Goal: Entertainment & Leisure: Consume media (video, audio)

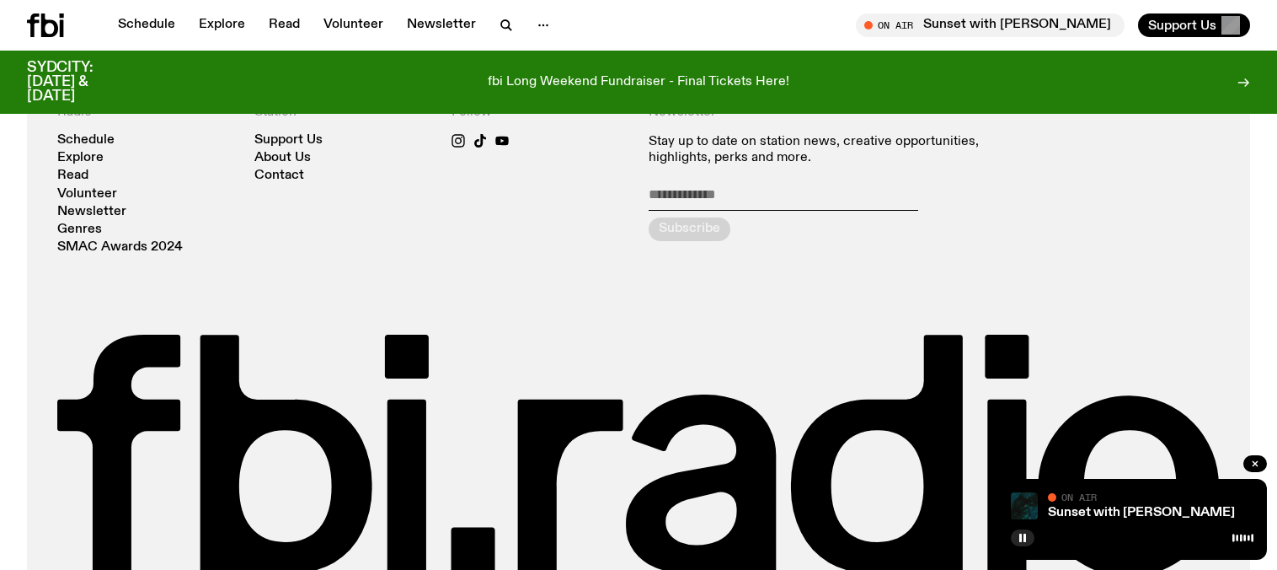
scroll to position [1854, 0]
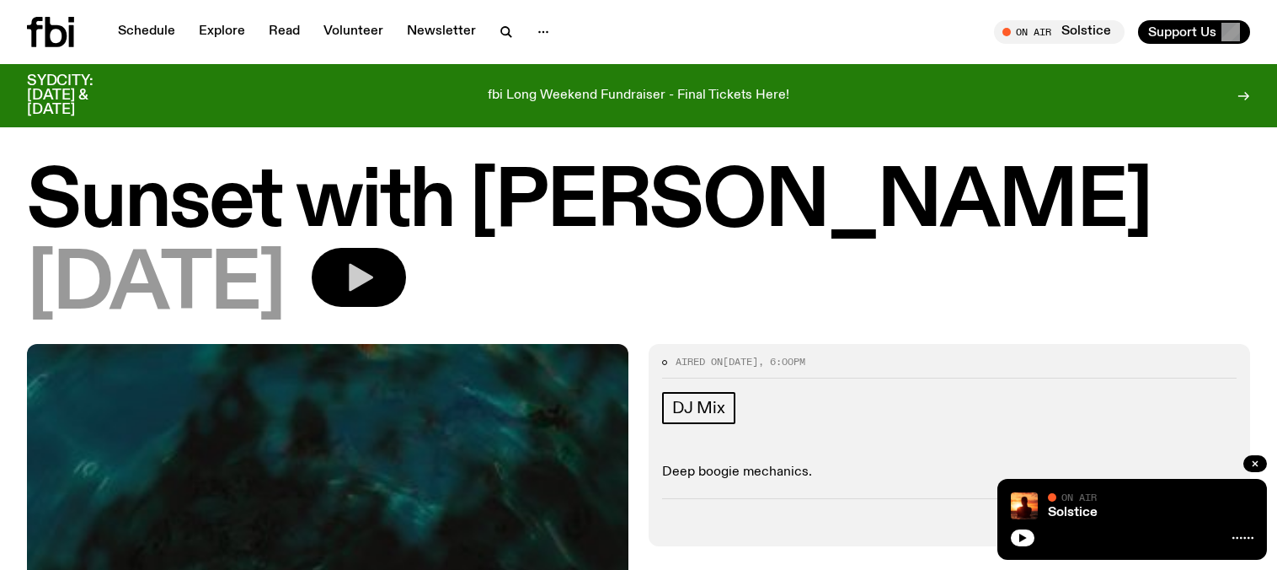
click at [406, 303] on button "button" at bounding box center [359, 277] width 94 height 59
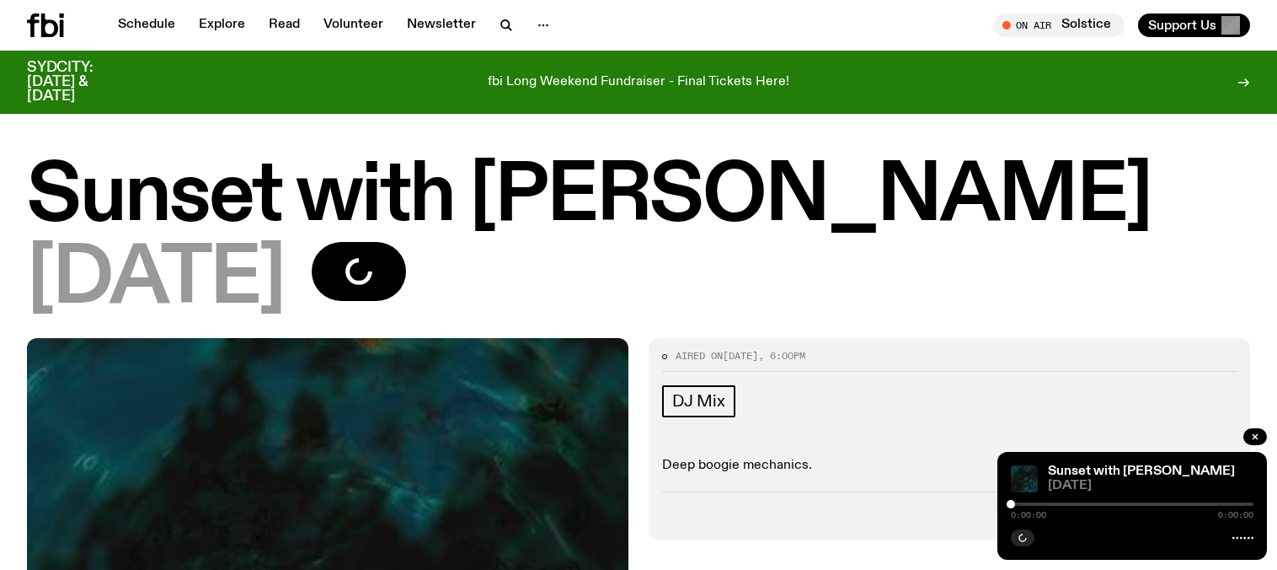
scroll to position [44, 0]
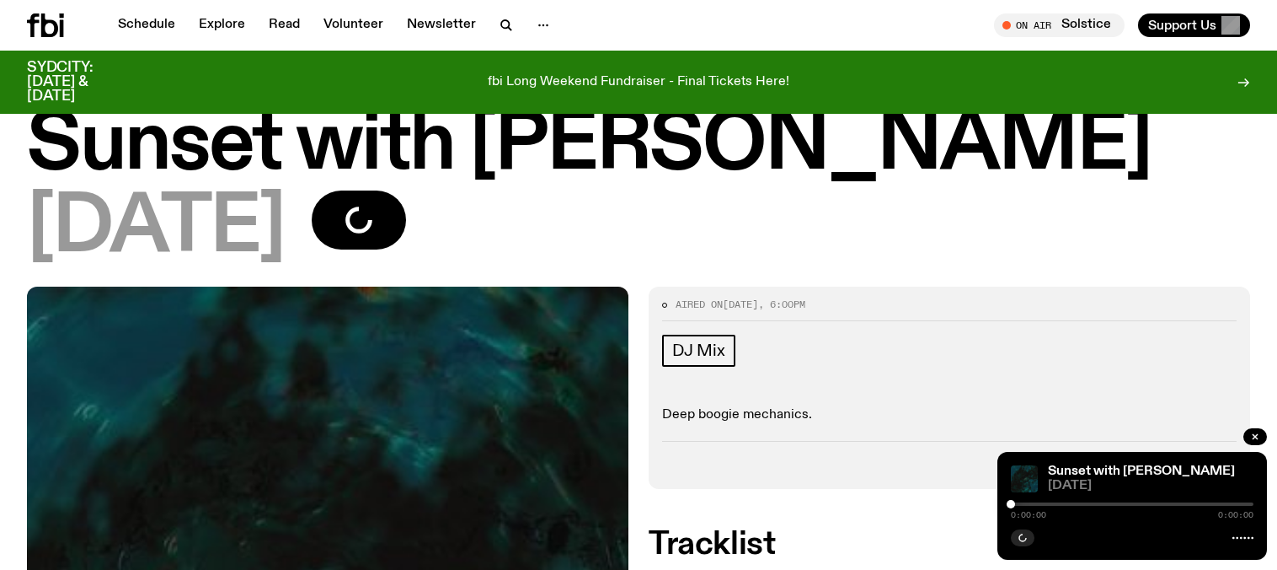
click at [1235, 531] on icon at bounding box center [1243, 537] width 21 height 13
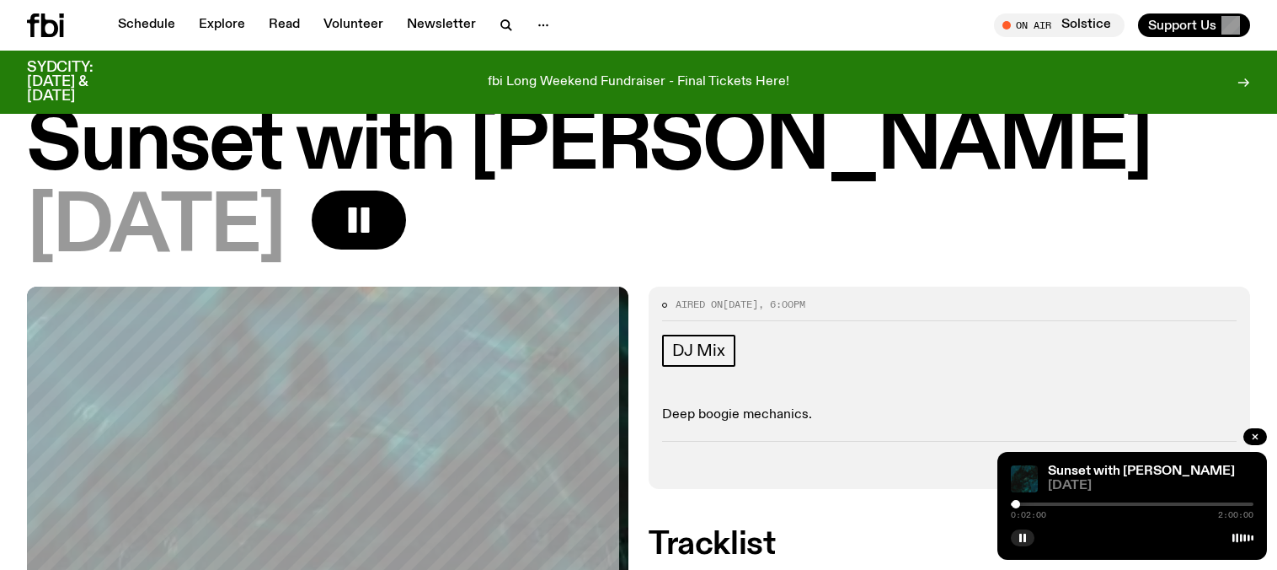
drag, startPoint x: 950, startPoint y: 487, endPoint x: 966, endPoint y: 486, distance: 16.9
click at [1012, 500] on div at bounding box center [1016, 504] width 8 height 8
drag, startPoint x: 966, startPoint y: 485, endPoint x: 1002, endPoint y: 482, distance: 35.5
click at [1011, 499] on div "0:22:40 2:00:00" at bounding box center [1132, 509] width 243 height 20
drag, startPoint x: 1004, startPoint y: 487, endPoint x: 1035, endPoint y: 490, distance: 31.3
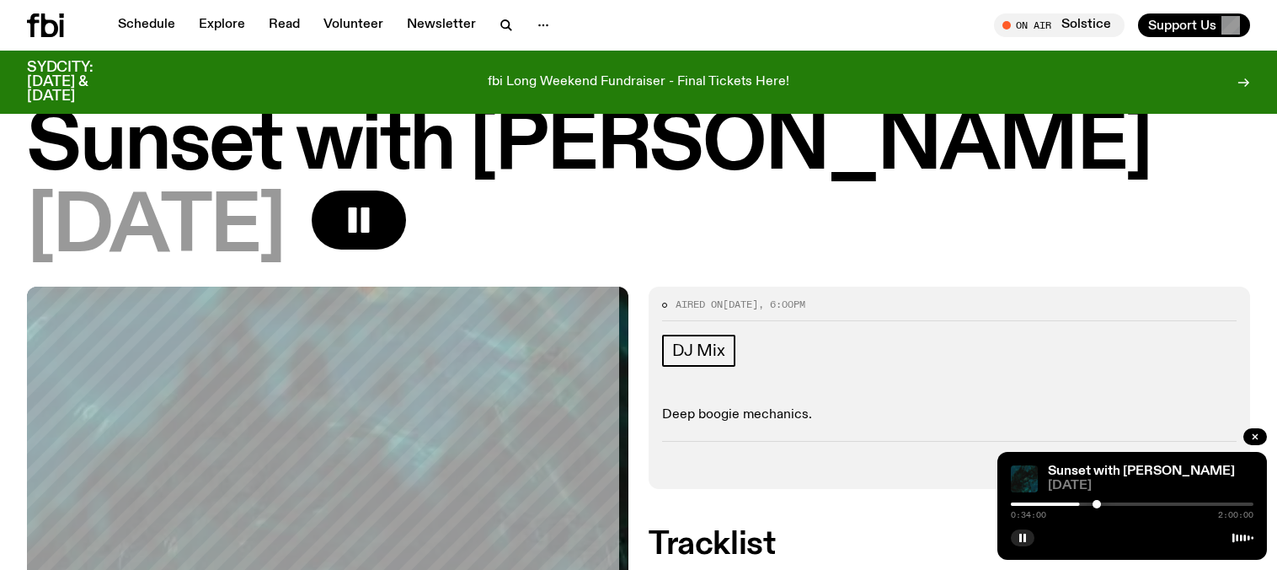
click at [1093, 500] on div at bounding box center [1097, 504] width 8 height 8
drag, startPoint x: 1035, startPoint y: 490, endPoint x: 1080, endPoint y: 489, distance: 44.7
click at [1108, 500] on div at bounding box center [1112, 504] width 8 height 8
click at [1011, 532] on button "button" at bounding box center [1023, 537] width 24 height 17
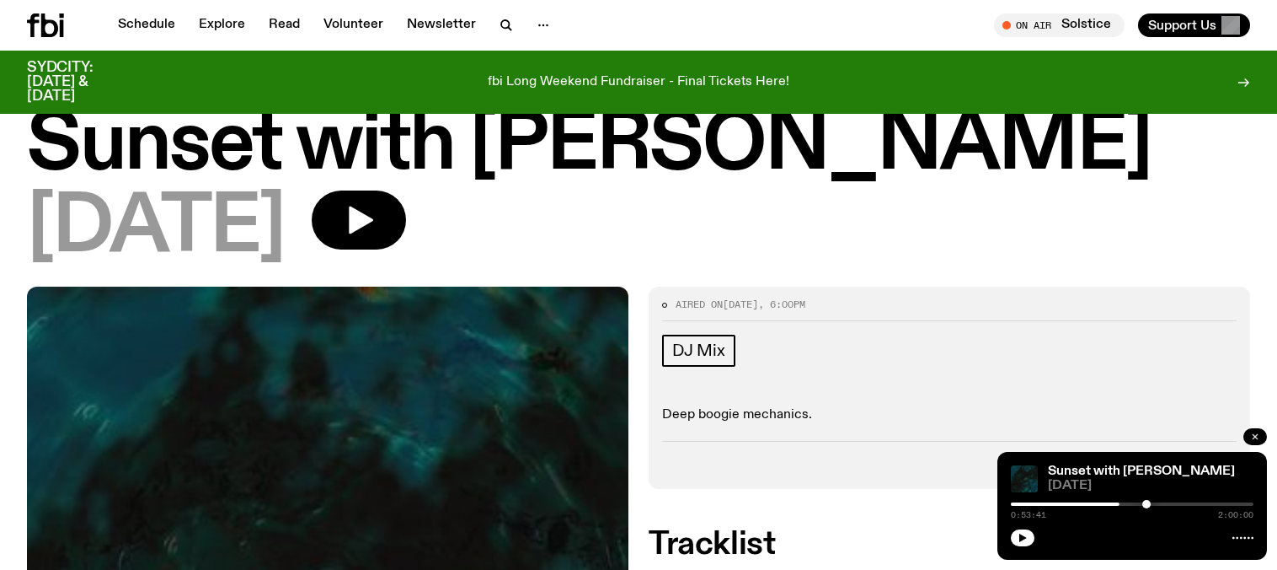
click at [1254, 431] on icon "button" at bounding box center [1255, 436] width 10 height 10
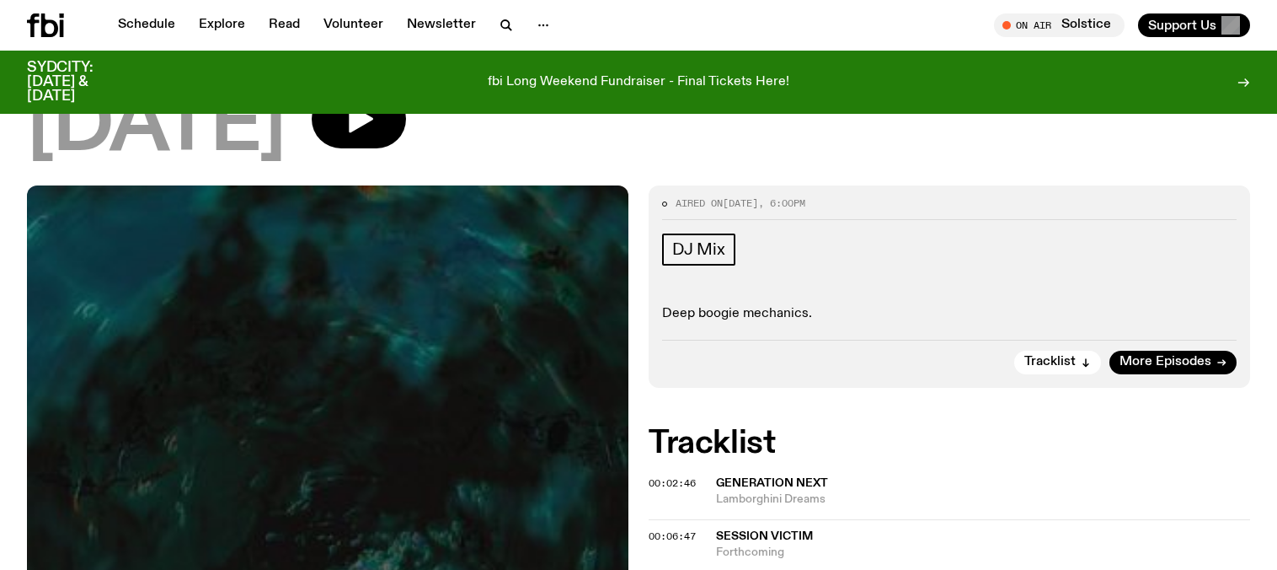
scroll to position [144, 0]
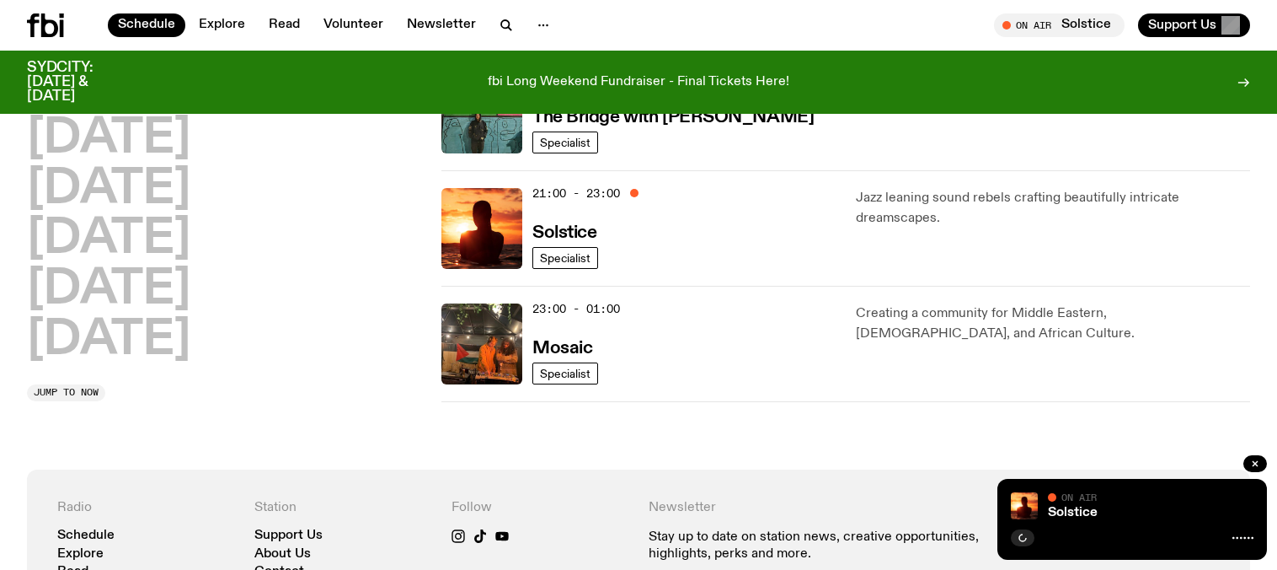
scroll to position [875, 0]
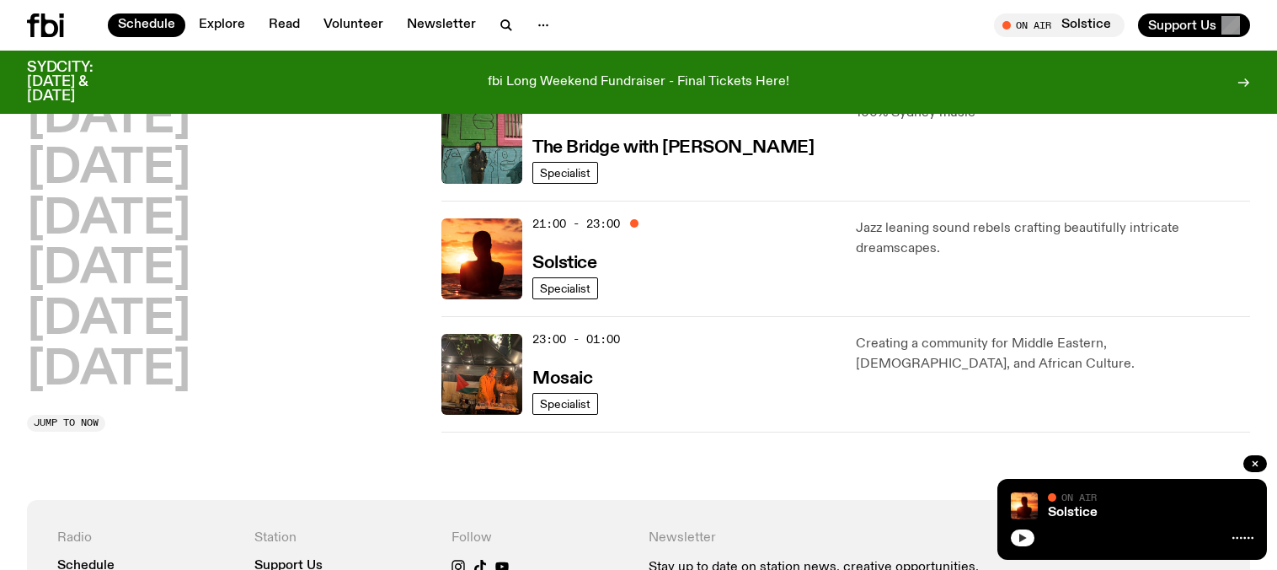
click at [1019, 533] on icon "button" at bounding box center [1023, 537] width 8 height 8
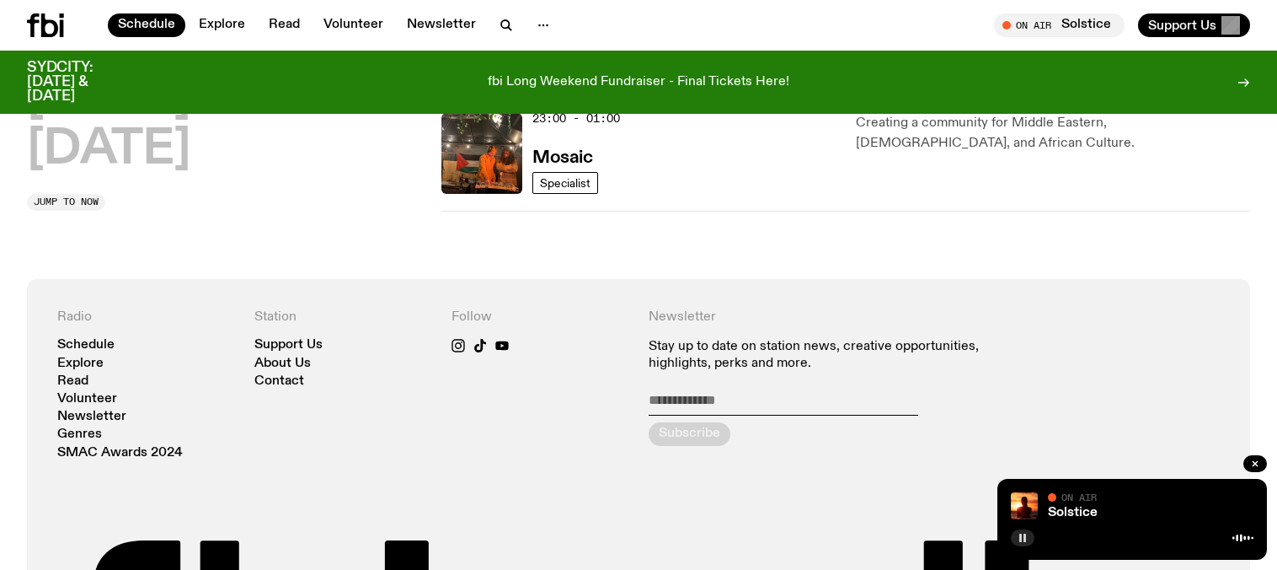
scroll to position [1271, 0]
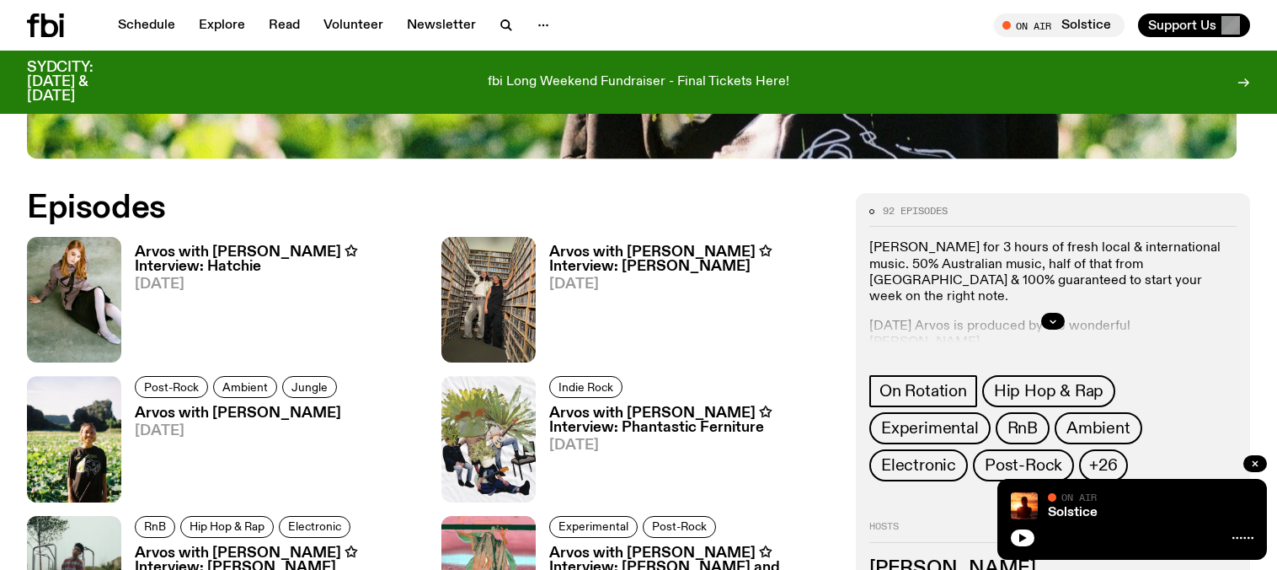
scroll to position [875, 0]
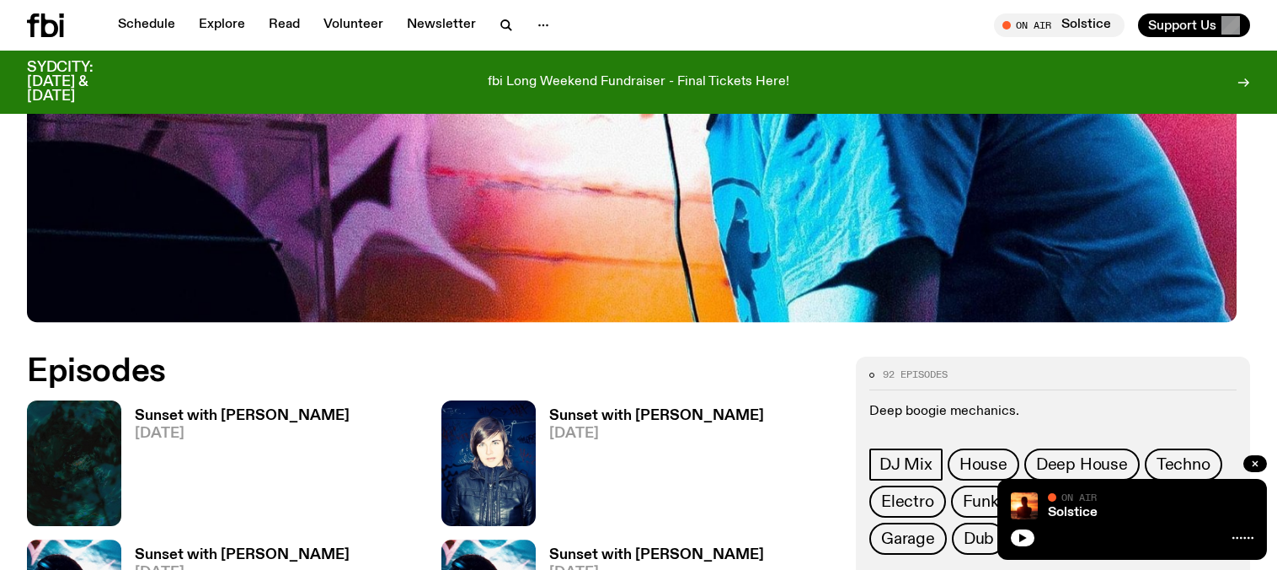
scroll to position [880, 0]
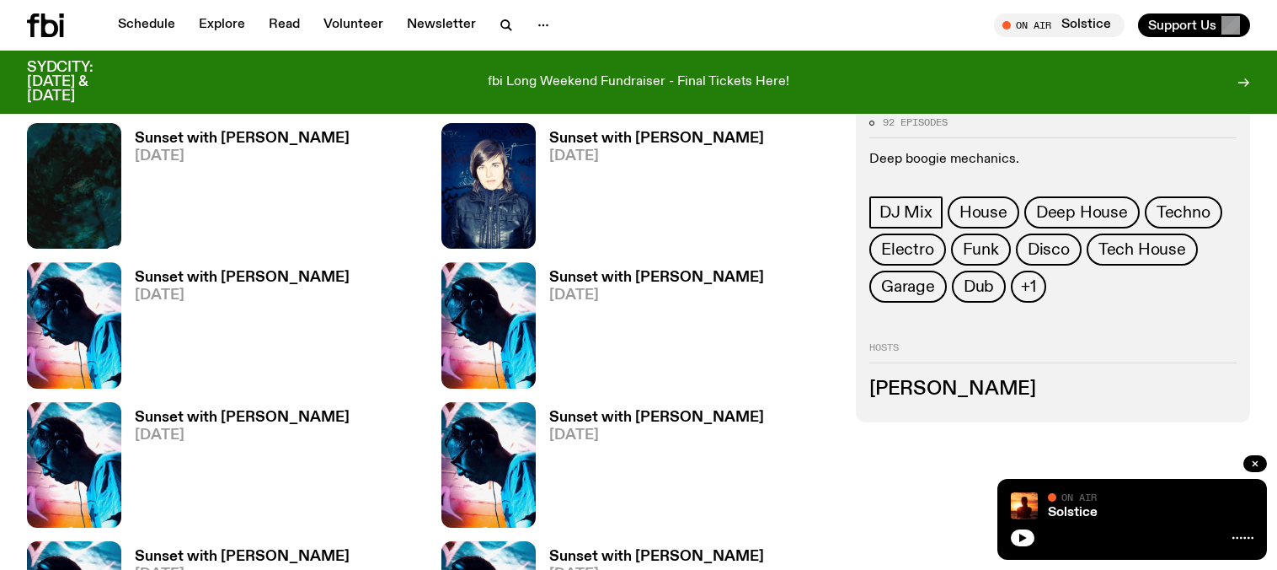
click at [94, 212] on img at bounding box center [74, 186] width 94 height 126
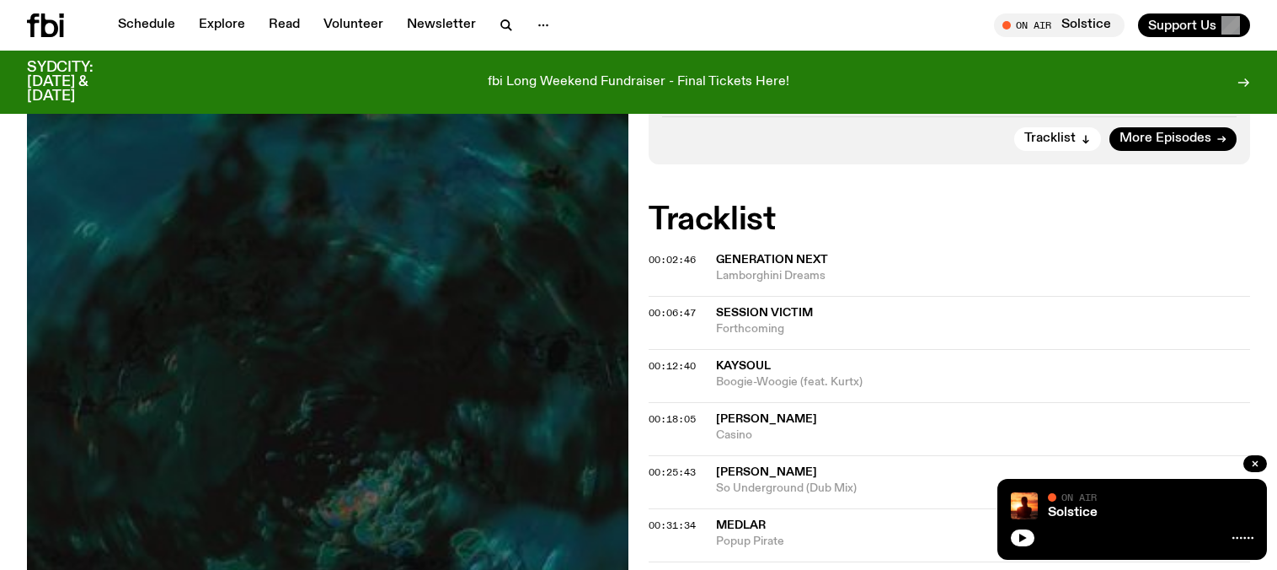
scroll to position [857, 0]
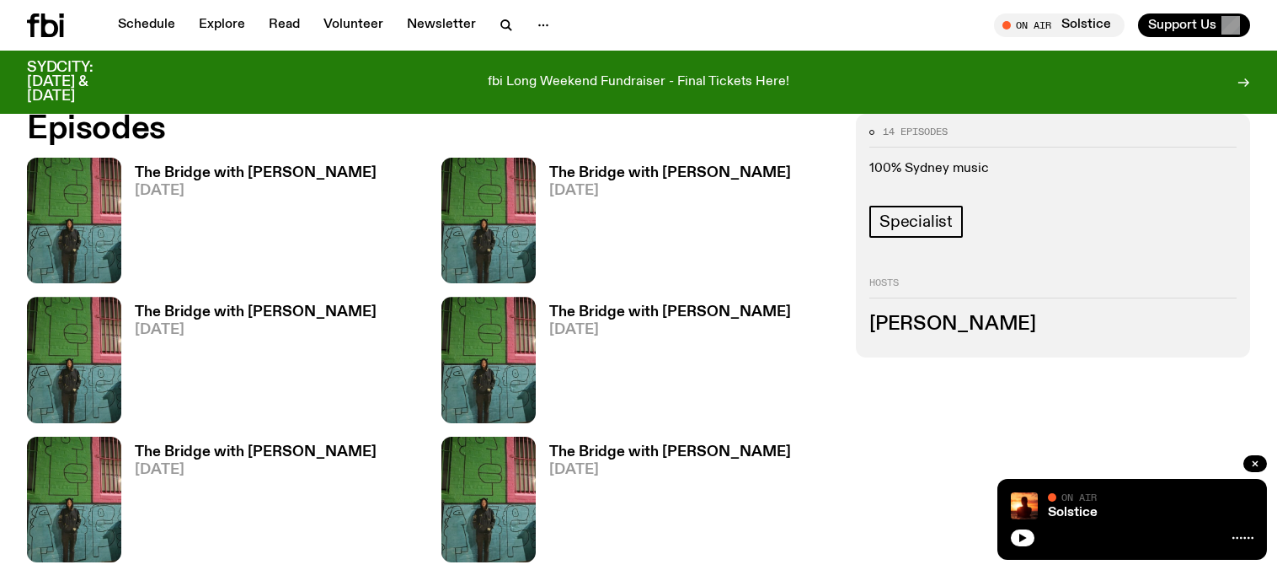
scroll to position [762, 0]
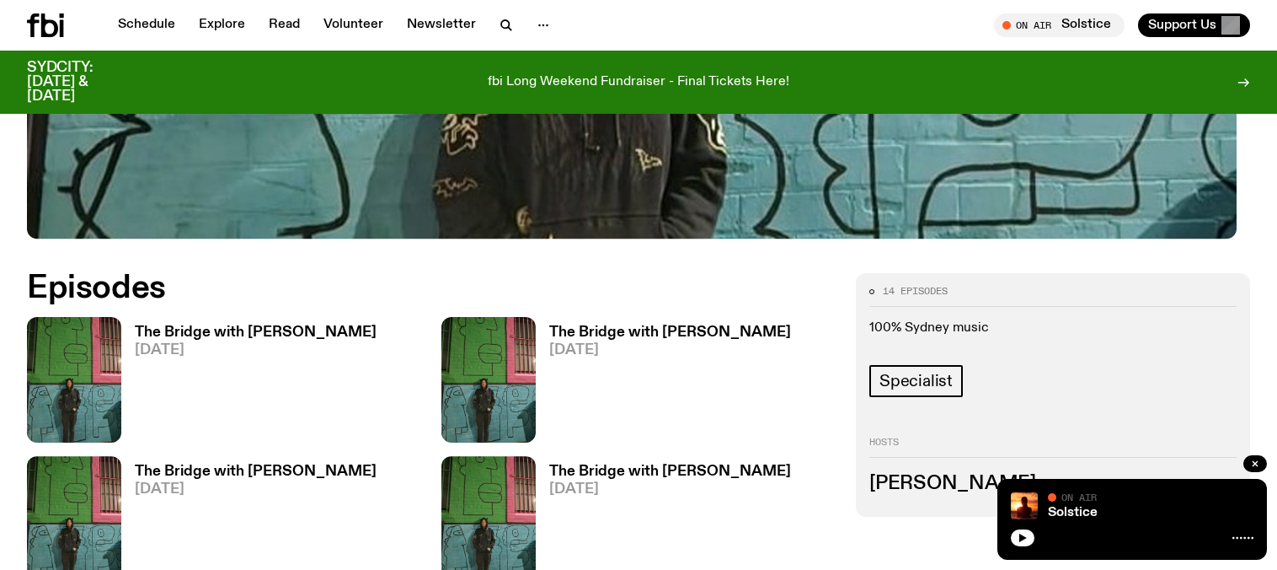
click at [94, 329] on img at bounding box center [74, 380] width 94 height 126
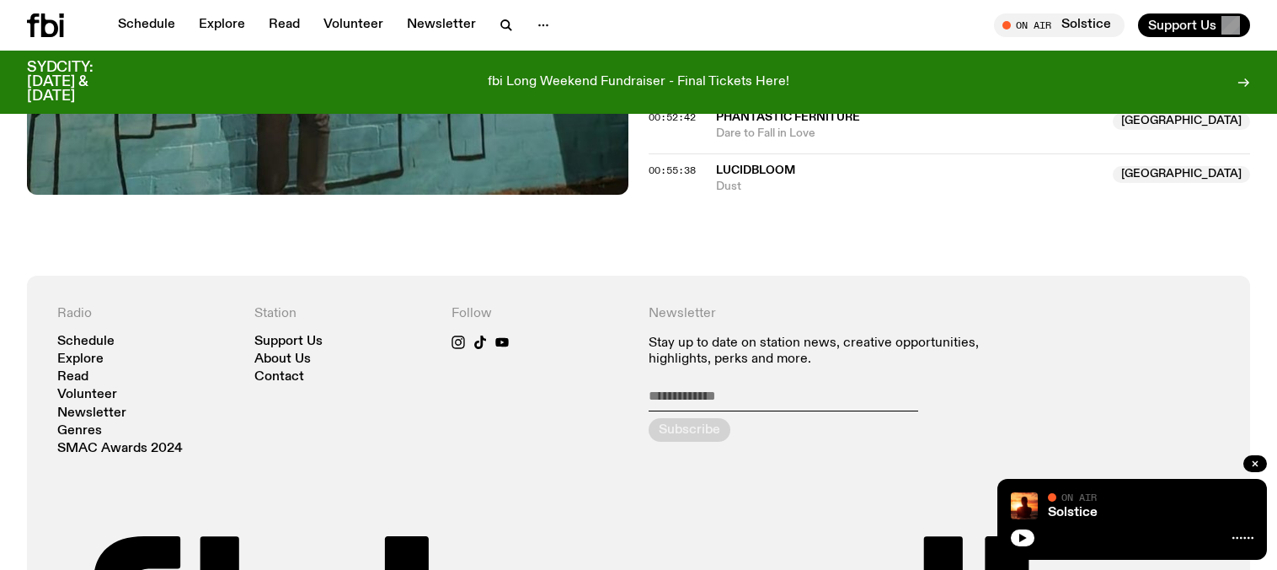
scroll to position [1384, 0]
click at [821, 88] on span "LOVE LANGUAGE" at bounding box center [909, 80] width 387 height 16
click at [835, 122] on span "Phantastic Ferniture" at bounding box center [788, 116] width 144 height 12
click at [795, 175] on span "lucidbloom" at bounding box center [755, 169] width 79 height 12
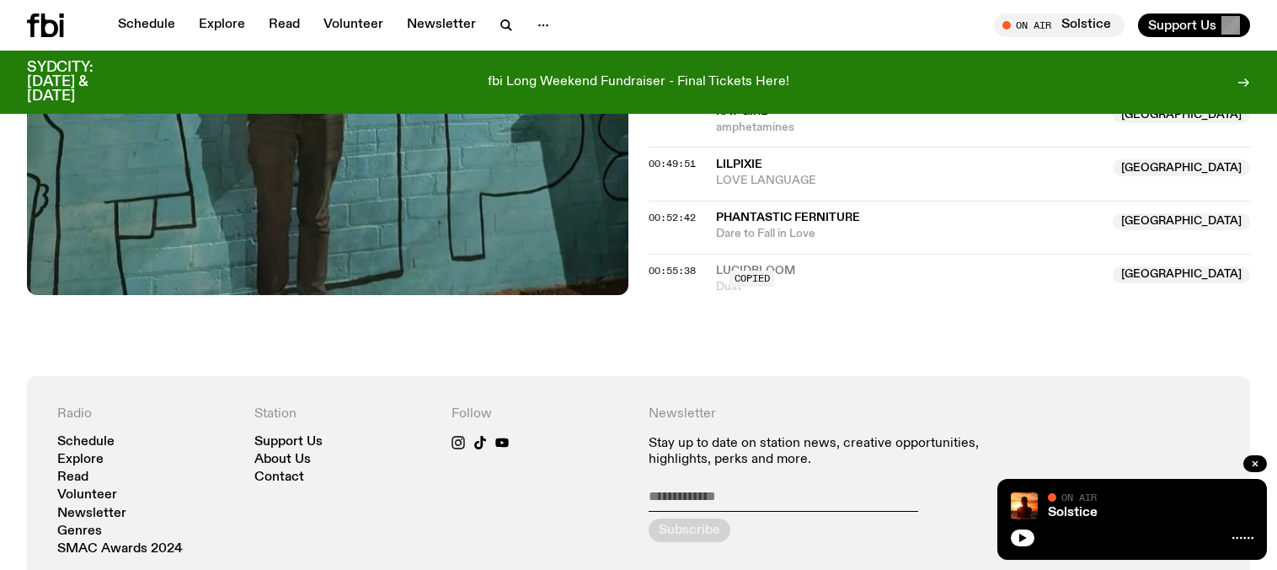
scroll to position [1319, 0]
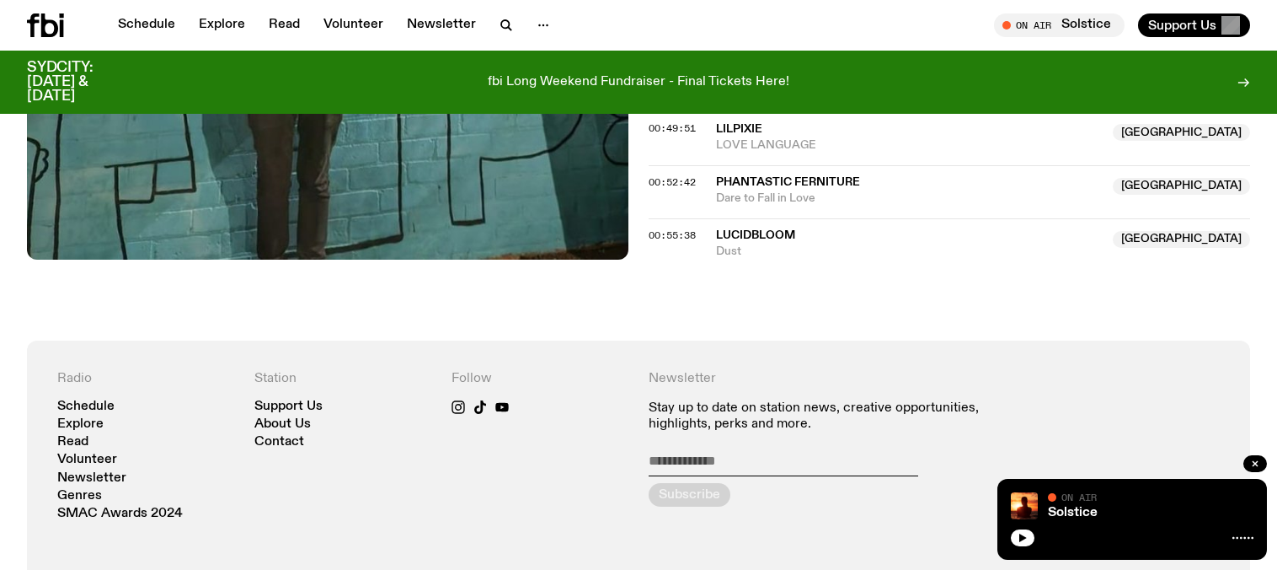
click at [783, 100] on span "amphetamines" at bounding box center [909, 92] width 387 height 16
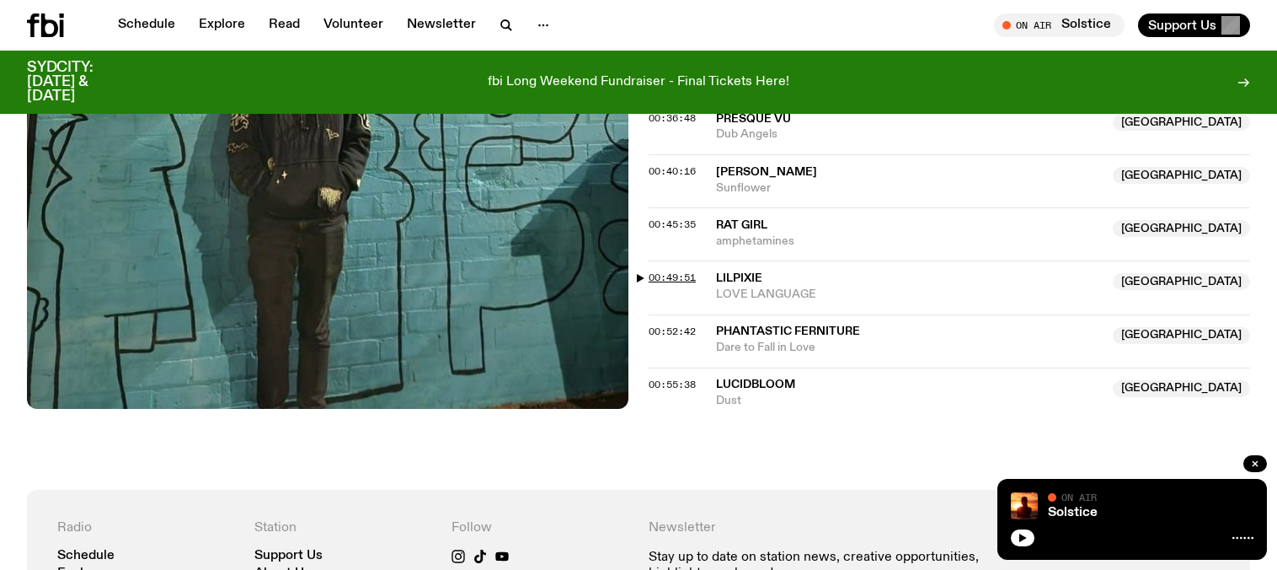
scroll to position [1168, 0]
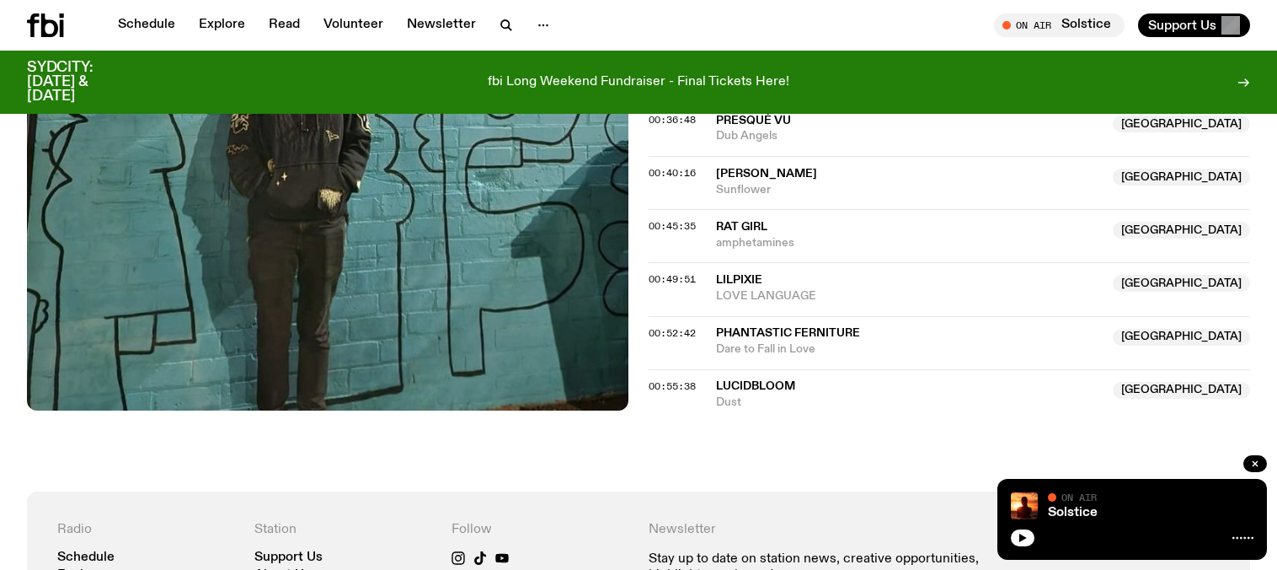
click at [811, 179] on span "Clay J Gladstone" at bounding box center [766, 174] width 101 height 12
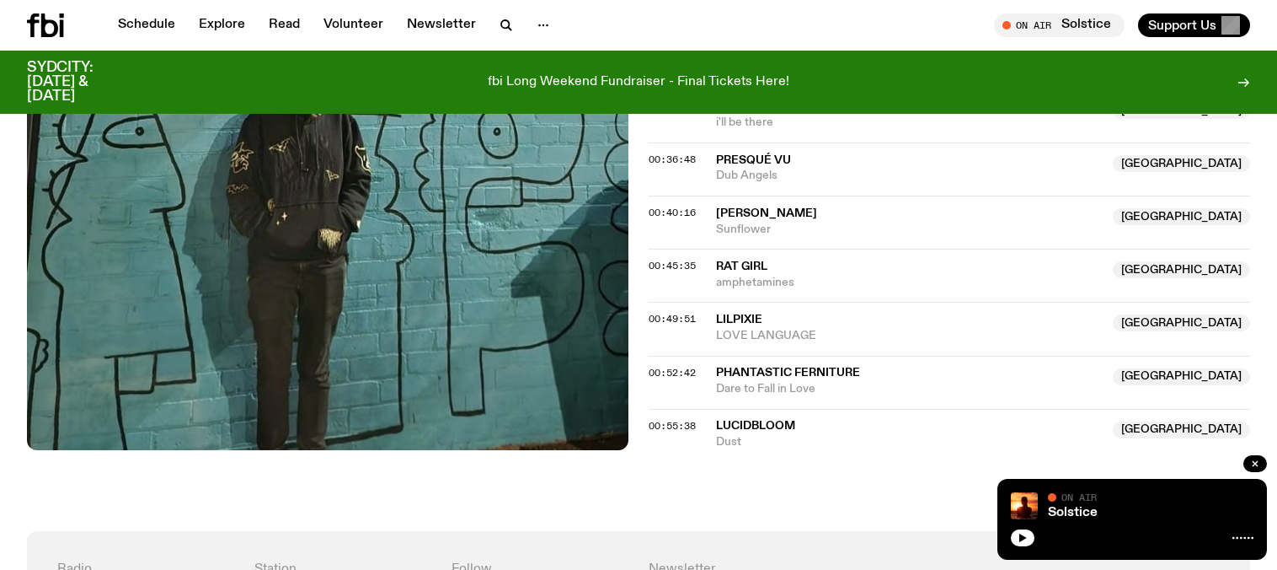
scroll to position [1288, 0]
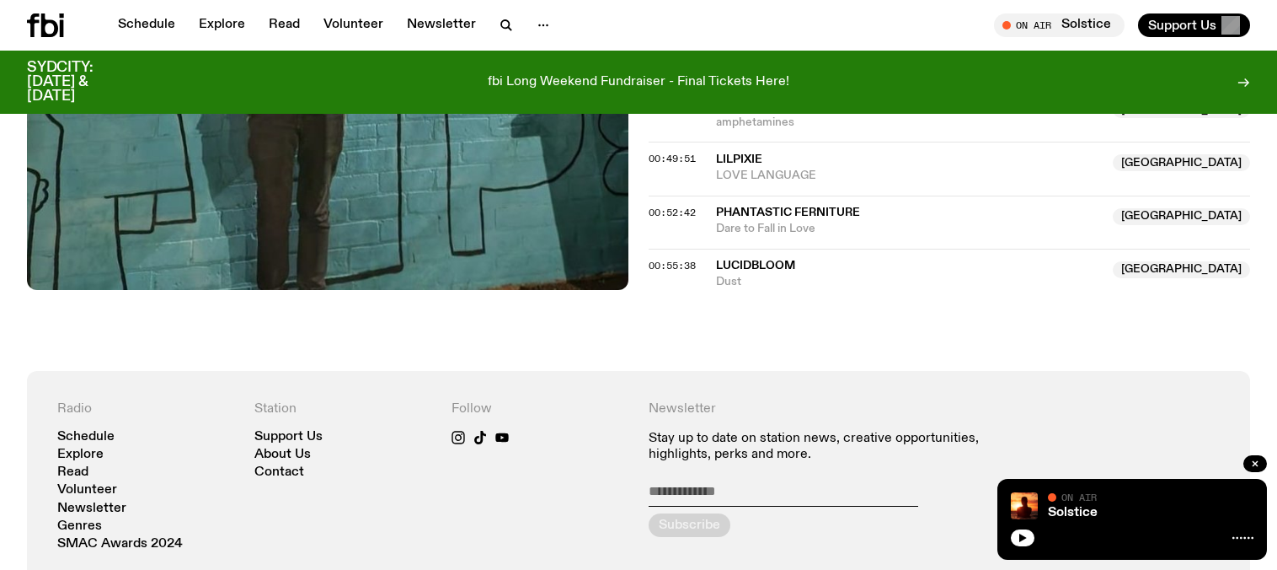
click at [778, 6] on span "Presqué Vu" at bounding box center [753, 0] width 75 height 12
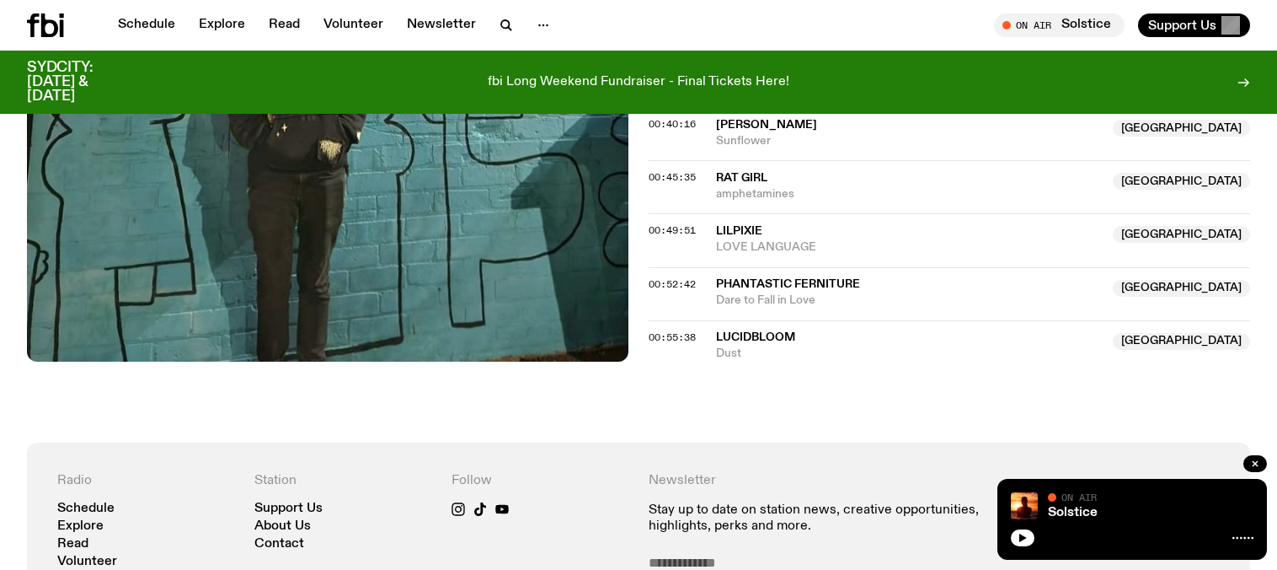
click at [791, 78] on span "Presqué Vu" at bounding box center [753, 72] width 75 height 12
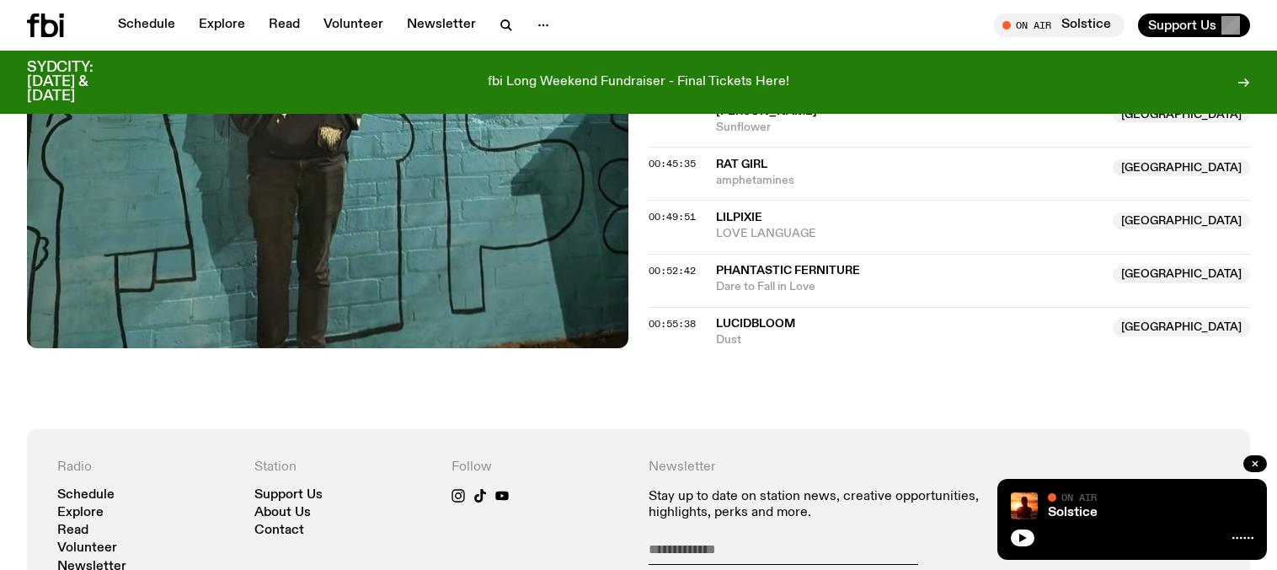
scroll to position [1076, 0]
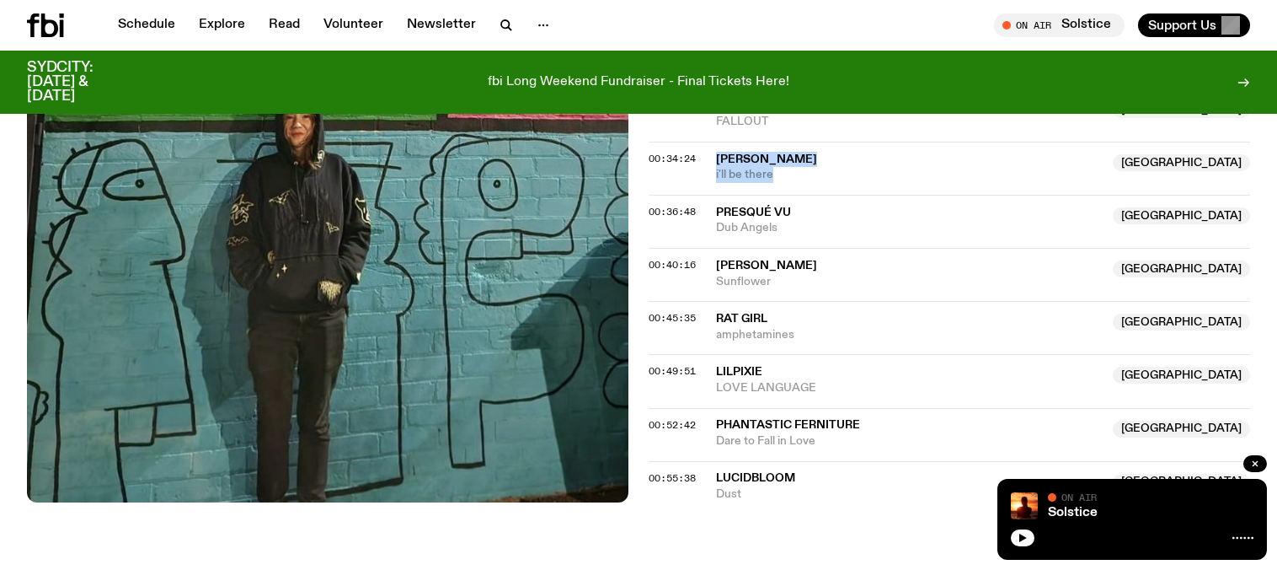
drag, startPoint x: 822, startPoint y: 308, endPoint x: 724, endPoint y: 288, distance: 100.5
click at [724, 195] on div "00:34:24 Eden Reign NSW i'll be there NSW" at bounding box center [950, 168] width 602 height 53
click at [762, 165] on span "Eden Reign" at bounding box center [766, 159] width 101 height 12
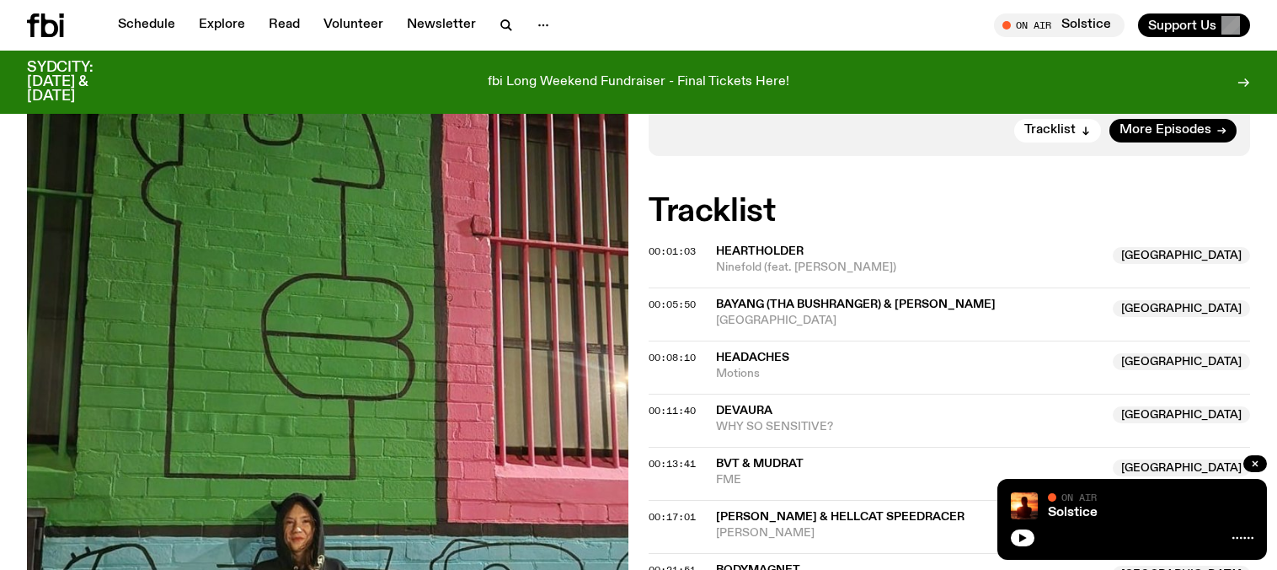
scroll to position [278, 0]
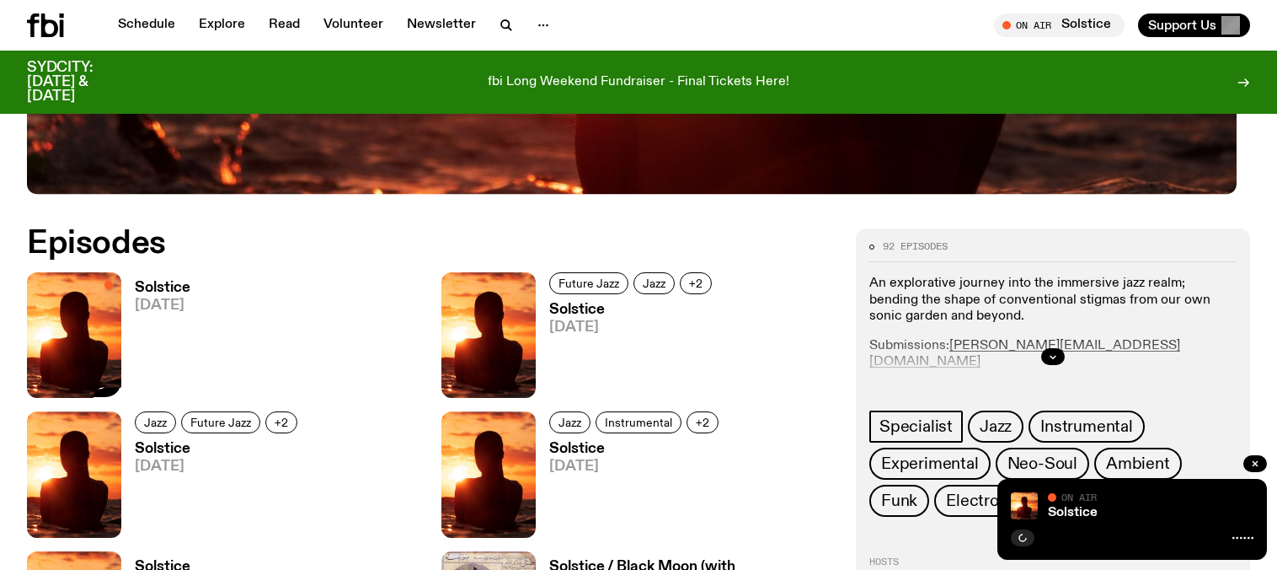
scroll to position [882, 0]
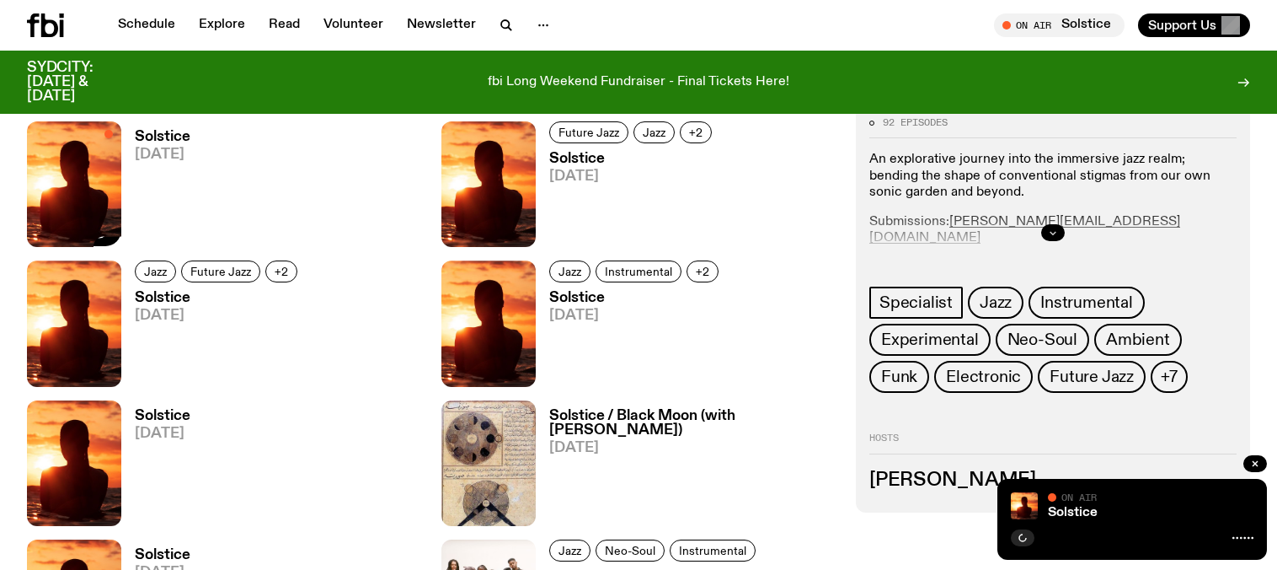
click at [1054, 238] on icon "button" at bounding box center [1053, 233] width 10 height 10
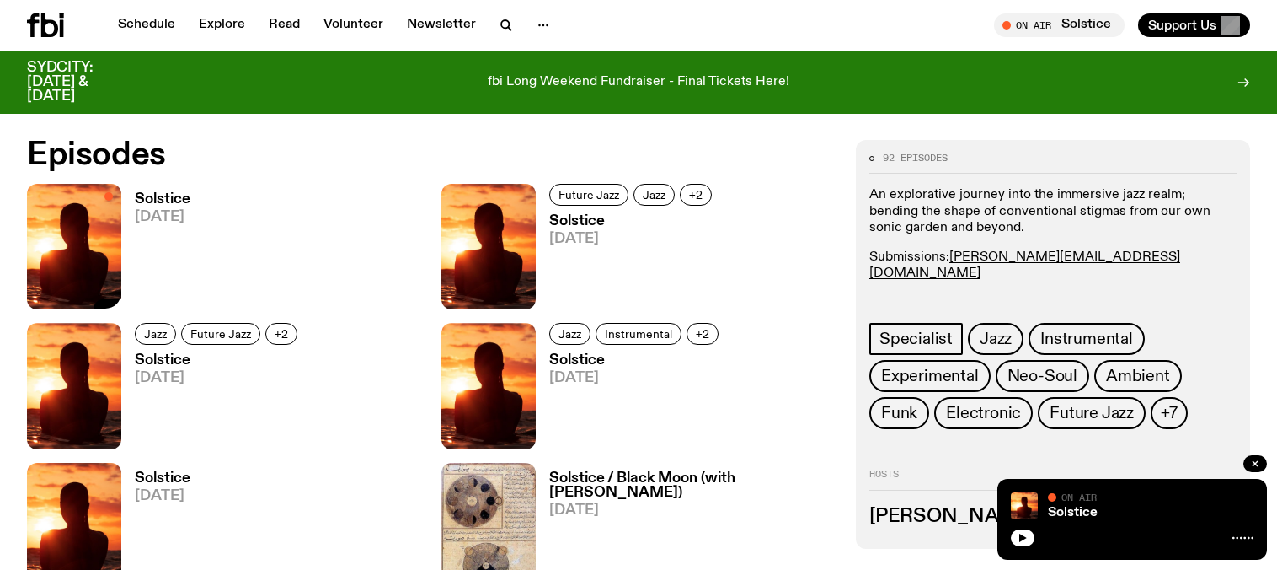
scroll to position [818, 0]
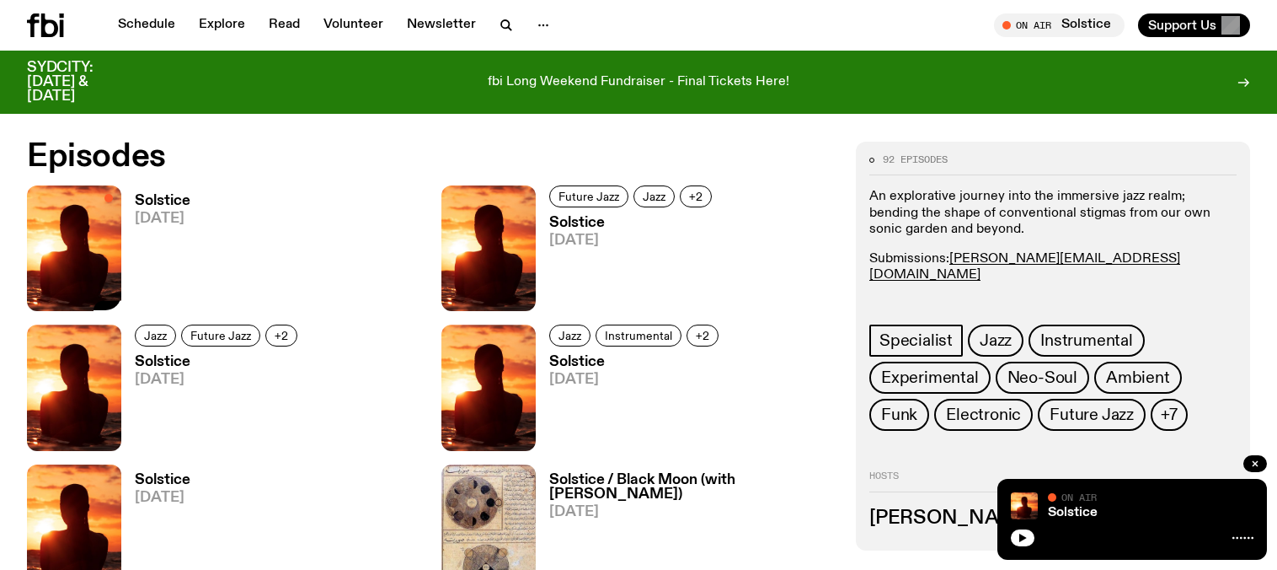
click at [190, 208] on h3 "Solstice" at bounding box center [163, 201] width 56 height 14
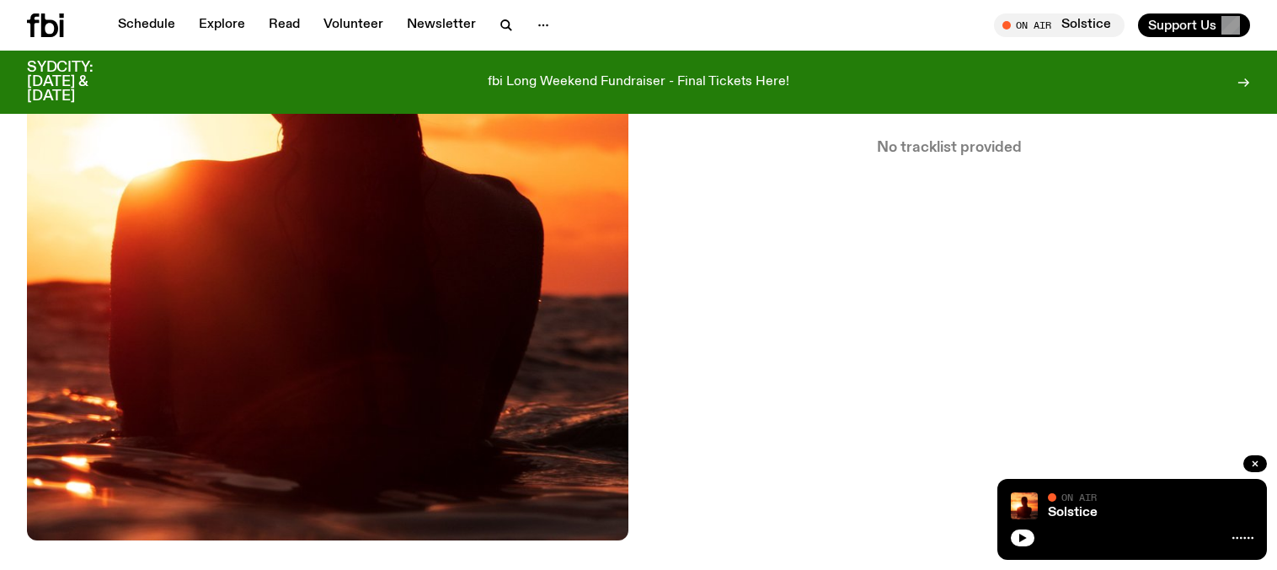
scroll to position [498, 0]
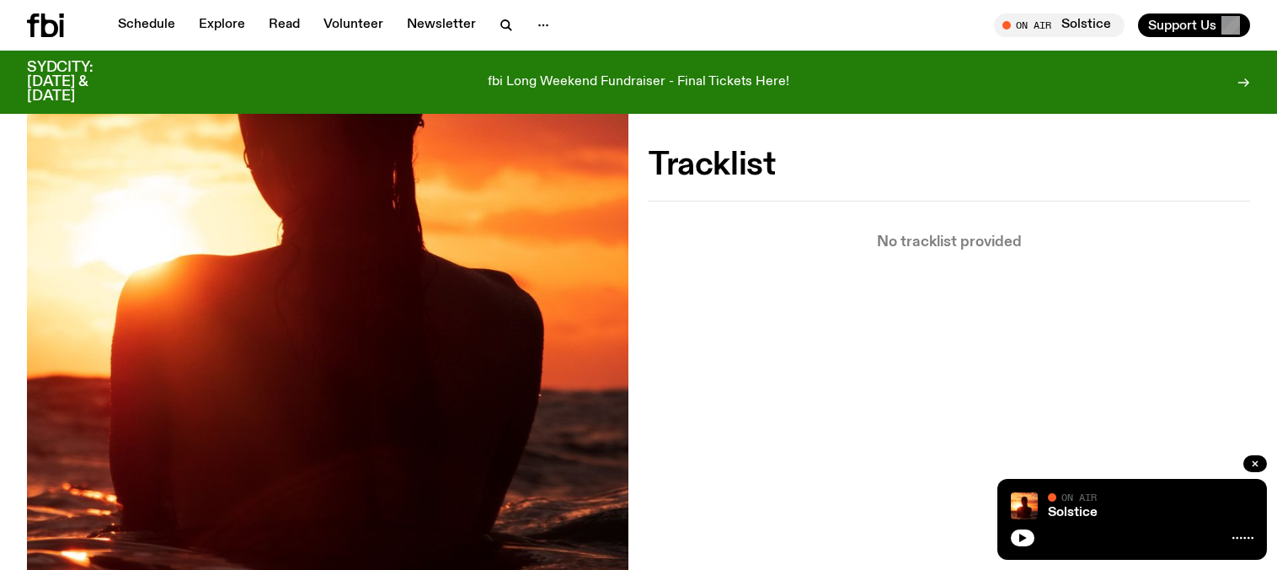
click at [1041, 96] on button "Tracklist" at bounding box center [1057, 84] width 87 height 24
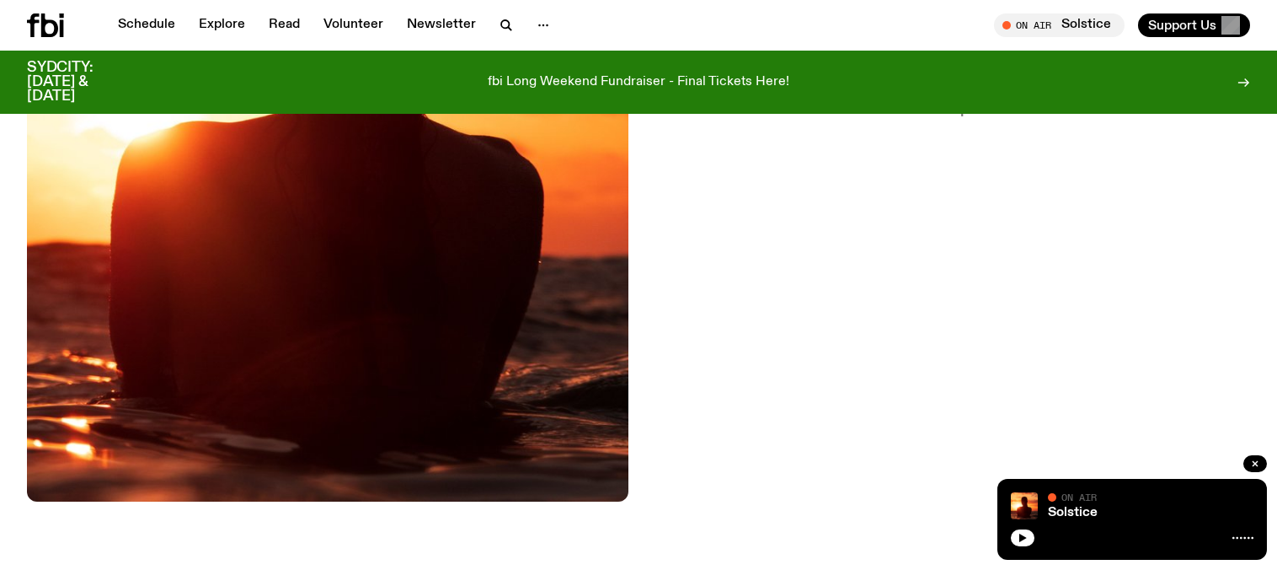
scroll to position [588, 0]
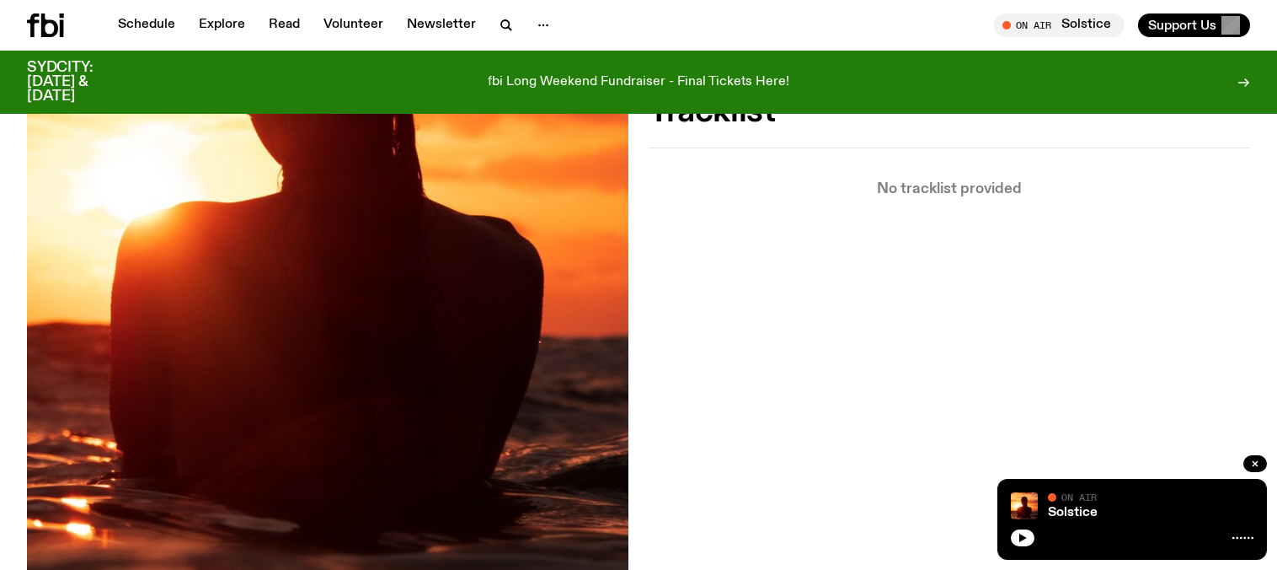
scroll to position [544, 0]
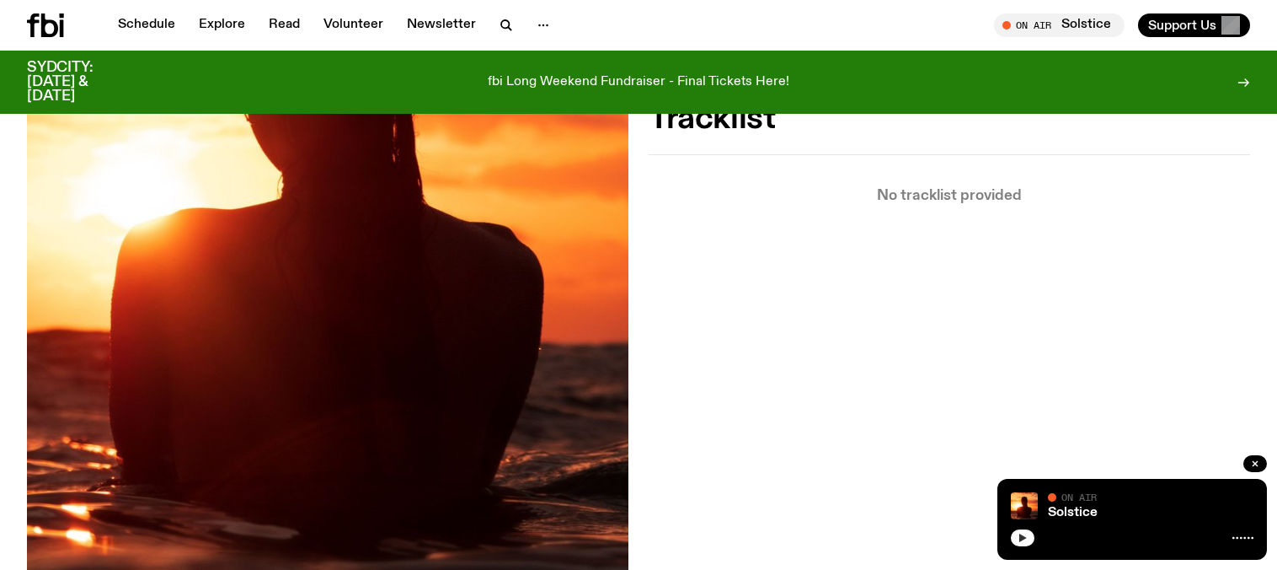
click at [1011, 529] on button "button" at bounding box center [1023, 537] width 24 height 17
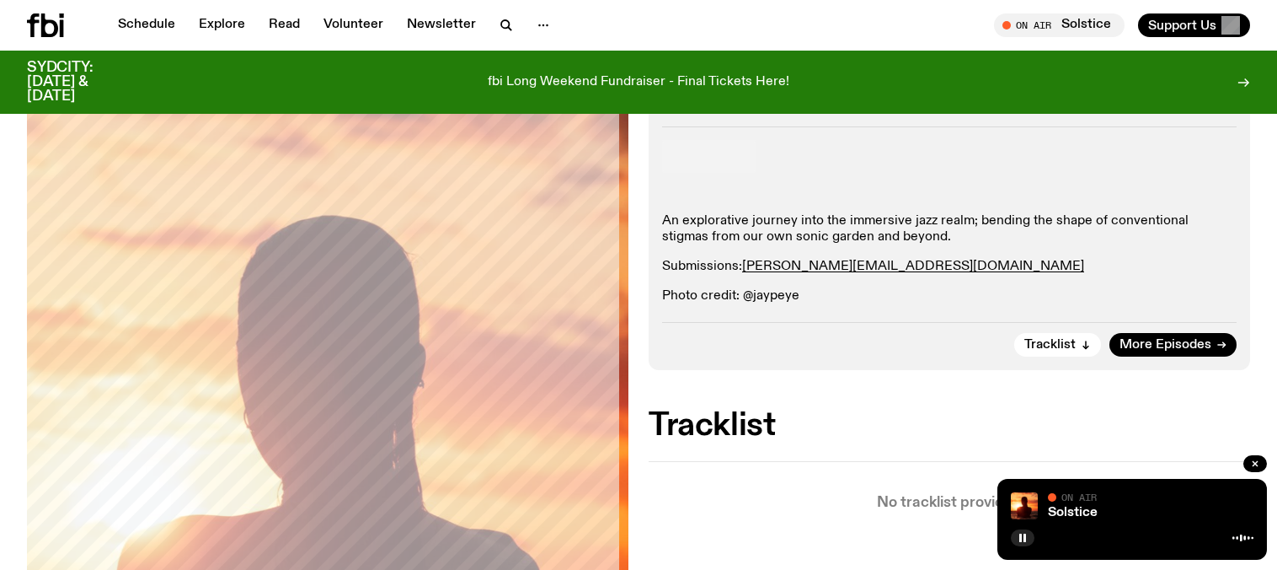
scroll to position [165, 0]
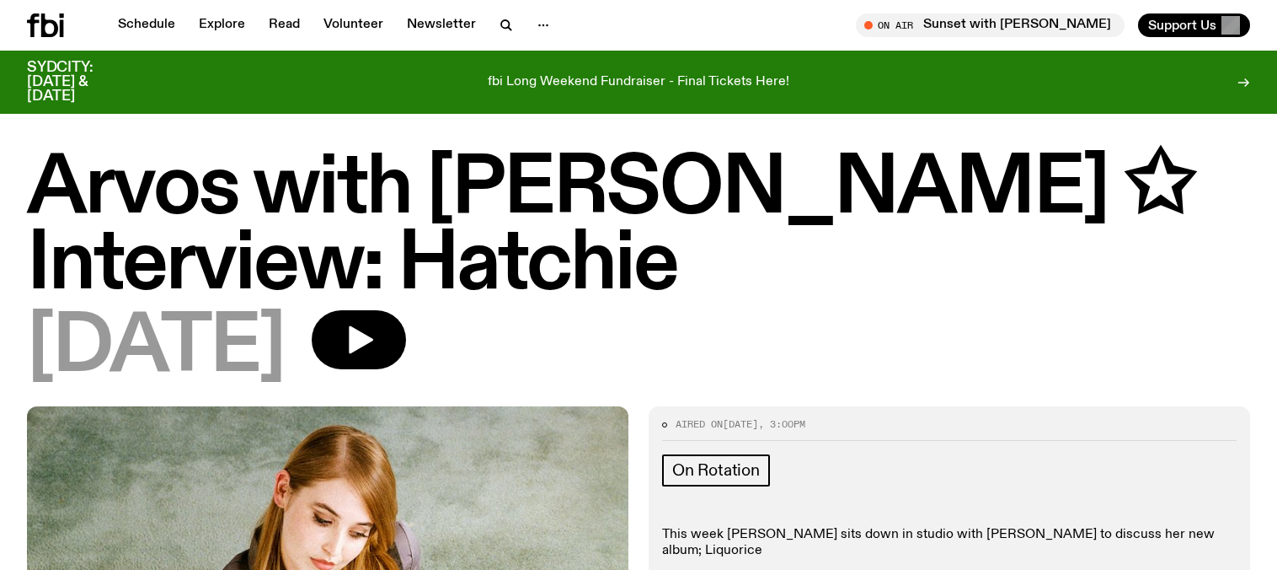
scroll to position [2786, 0]
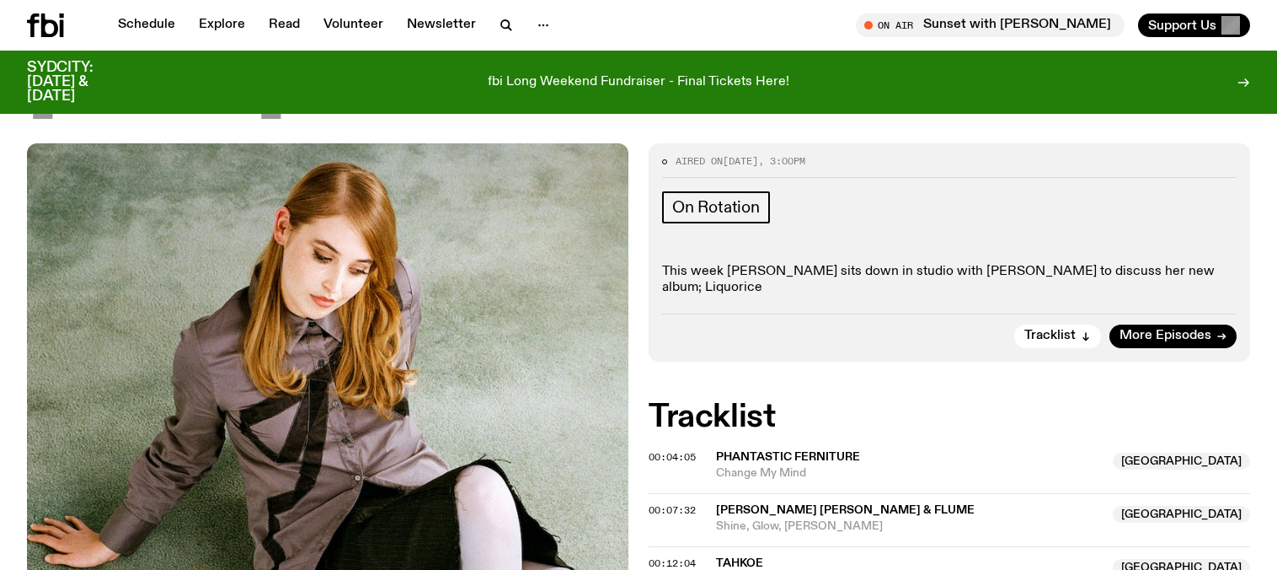
scroll to position [0, 0]
